Goal: Task Accomplishment & Management: Manage account settings

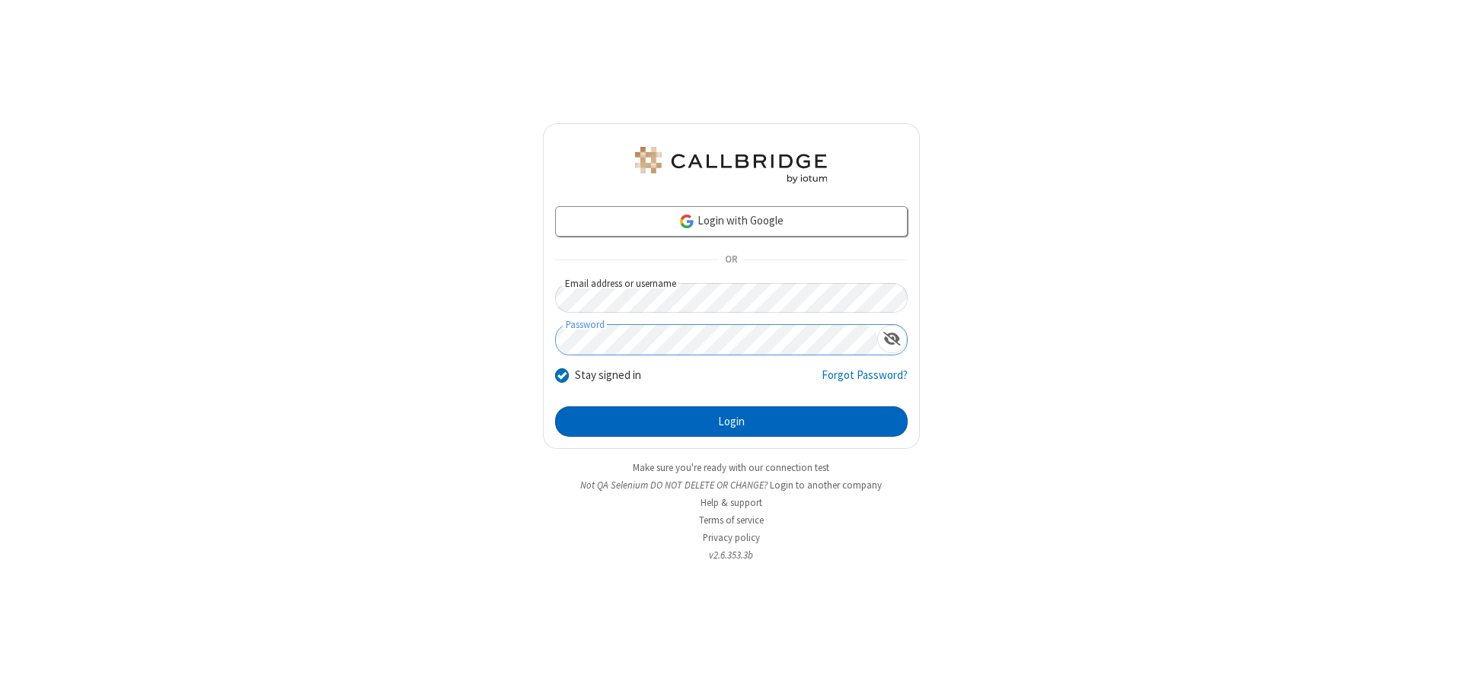
click at [731, 422] on button "Login" at bounding box center [731, 422] width 353 height 30
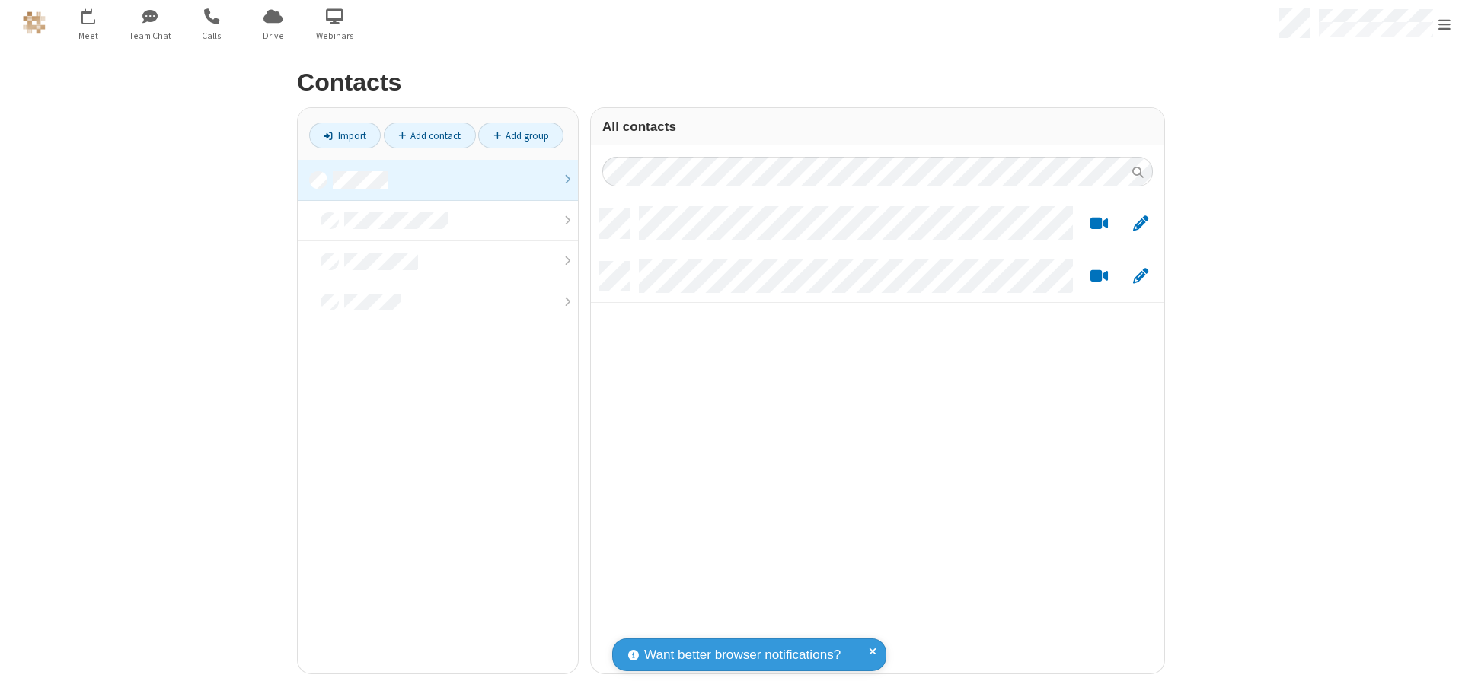
click at [438, 180] on link at bounding box center [438, 180] width 280 height 41
click at [429, 136] on link "Add contact" at bounding box center [430, 136] width 92 height 26
